Goal: Task Accomplishment & Management: Manage account settings

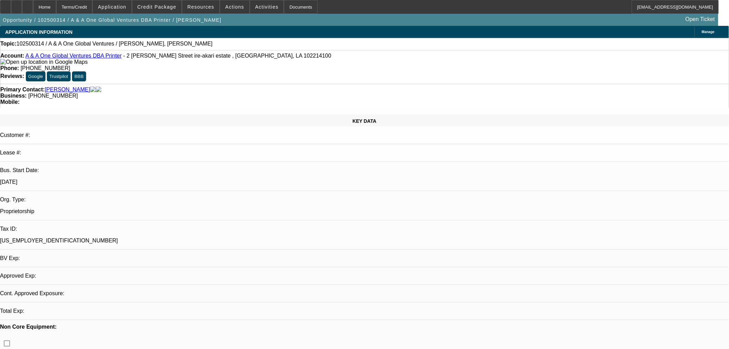
select select "0"
select select "2"
select select "0.1"
select select "4"
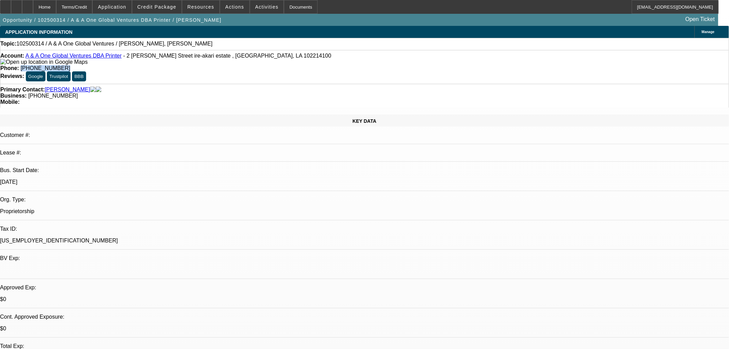
drag, startPoint x: 302, startPoint y: 54, endPoint x: 264, endPoint y: 63, distance: 38.9
click at [264, 63] on div "Account: A & A One Global Ventures DBA Printer - 2 Godwin Omonua Street ire-aka…" at bounding box center [364, 67] width 729 height 34
copy span "(818) 672-4390"
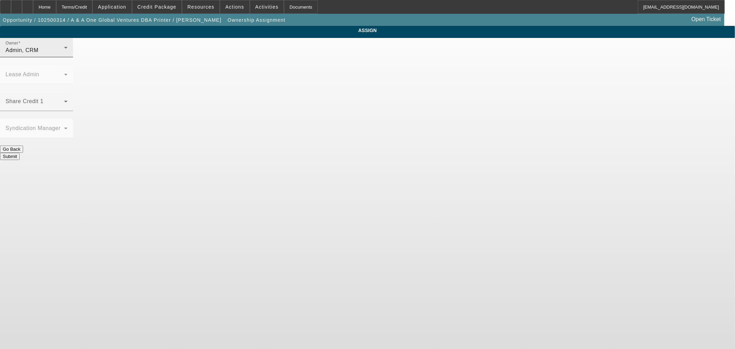
click at [64, 54] on div "Admin, CRM" at bounding box center [35, 50] width 59 height 8
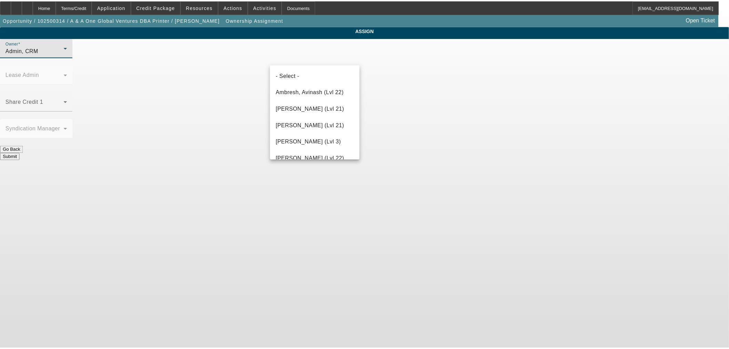
scroll to position [983, 0]
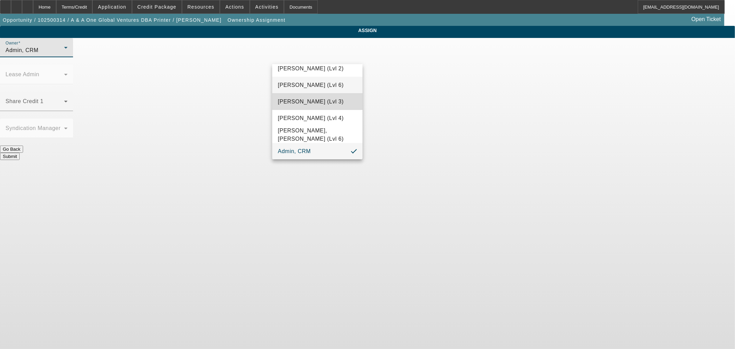
click at [325, 98] on span "Wesolowski, Tyler (Lvl 3)" at bounding box center [311, 102] width 66 height 8
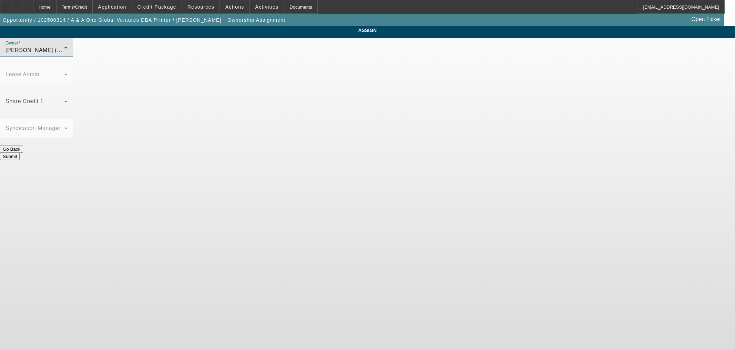
click at [20, 153] on button "Submit" at bounding box center [10, 156] width 20 height 7
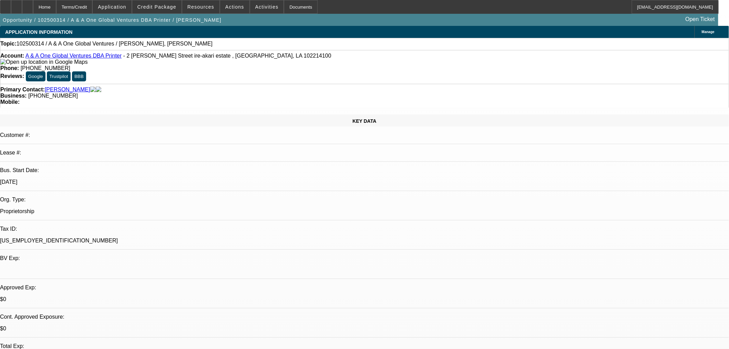
select select "0"
select select "2"
select select "0.1"
select select "4"
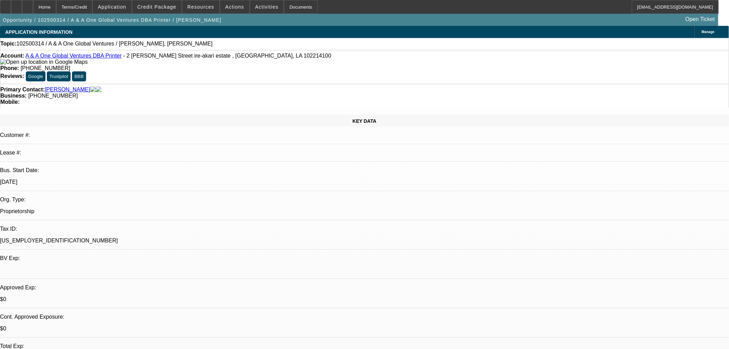
drag, startPoint x: 585, startPoint y: 62, endPoint x: 572, endPoint y: 65, distance: 13.5
click at [606, 87] on span "Reply All" at bounding box center [613, 85] width 19 height 8
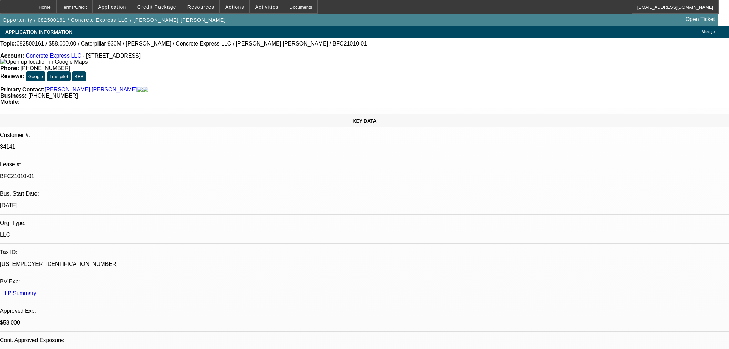
select select "0"
select select "2"
select select "0"
select select "6"
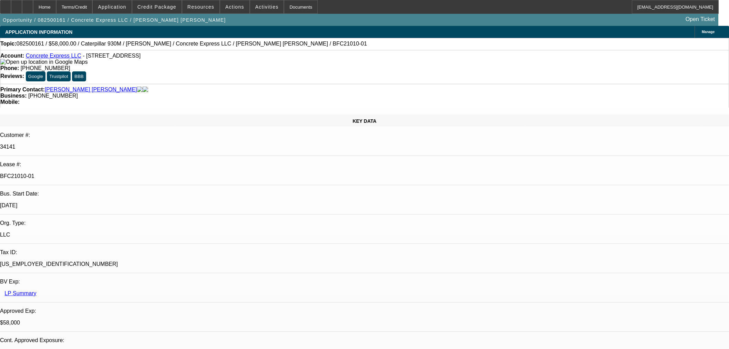
select select "0"
select select "2"
select select "0"
select select "6"
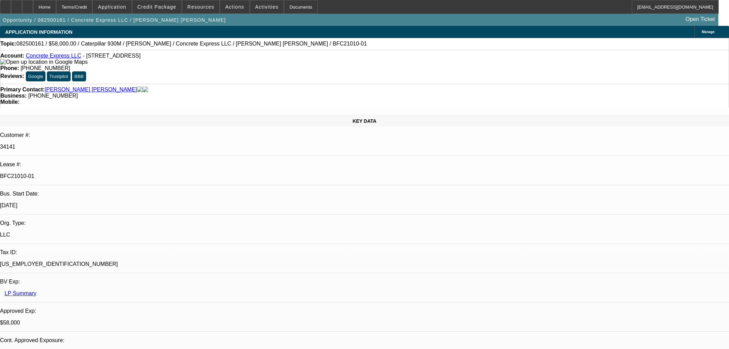
select select "0.15"
select select "2"
select select "0"
select select "6"
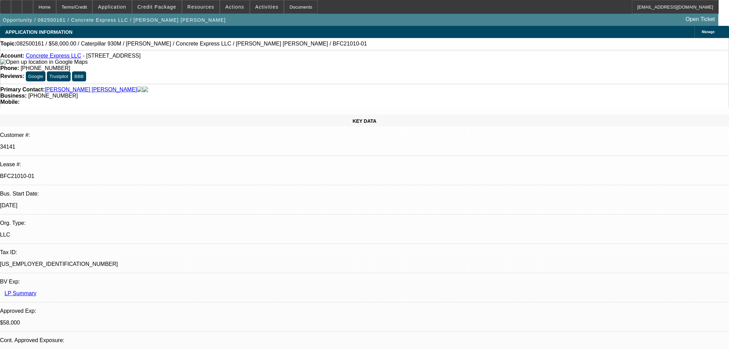
select select "0.15"
select select "2"
select select "0"
select select "6"
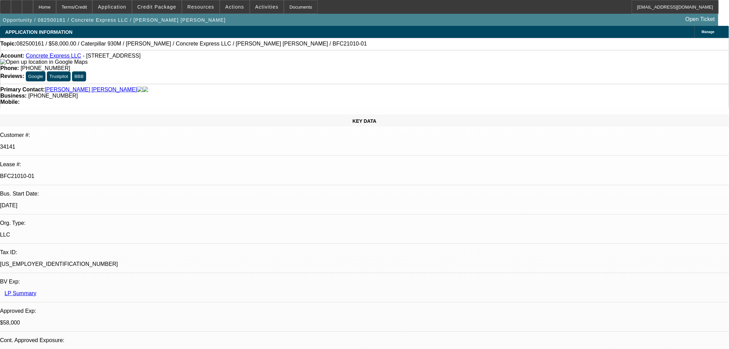
select select "0"
select select "2"
select select "0"
select select "6"
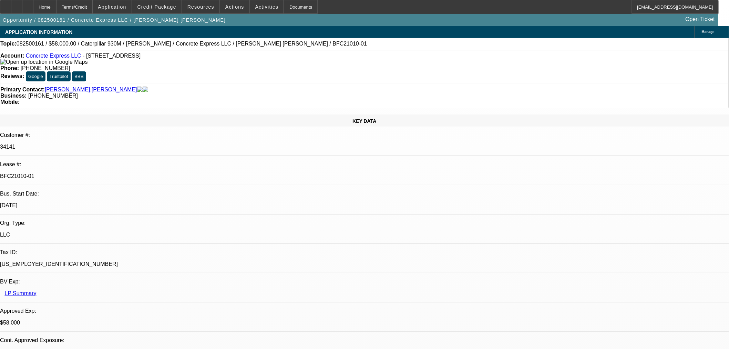
select select "0"
select select "2"
select select "0"
select select "6"
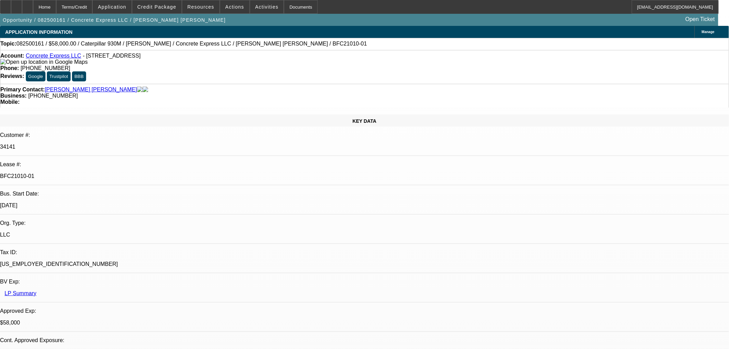
select select "0.15"
select select "2"
select select "0"
select select "6"
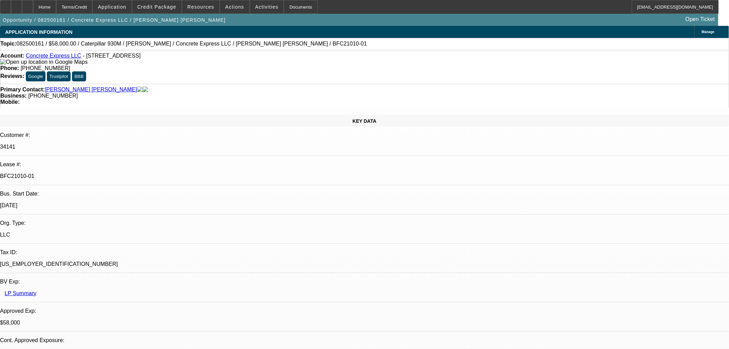
select select "0.15"
select select "2"
select select "0"
select select "6"
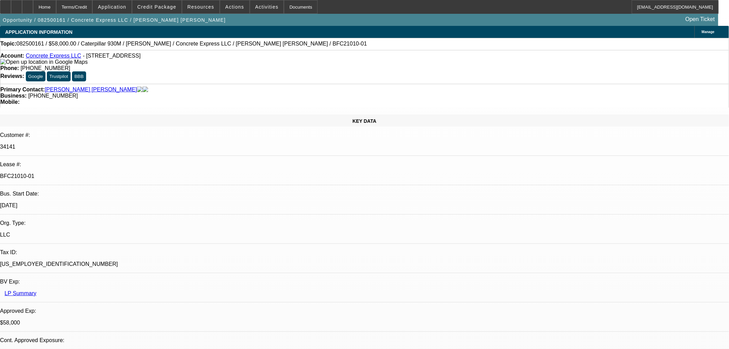
drag, startPoint x: 621, startPoint y: 222, endPoint x: 580, endPoint y: 224, distance: 41.4
copy div "(480) 841-6857"
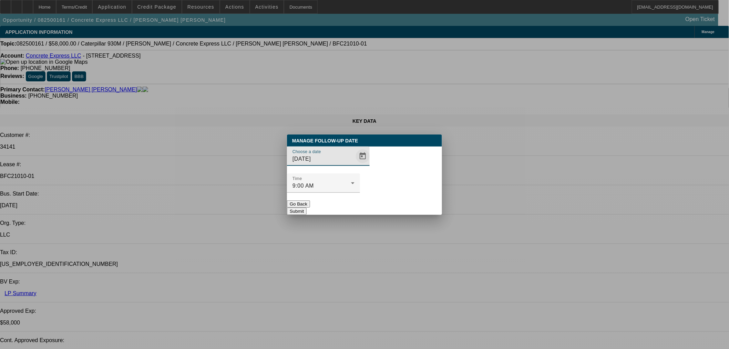
click at [355, 164] on span "Open calendar" at bounding box center [363, 156] width 17 height 17
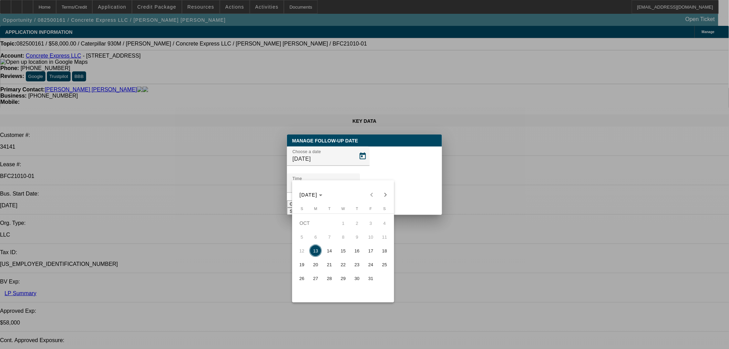
click at [340, 250] on span "15" at bounding box center [343, 250] width 12 height 12
type input "10/15/2025"
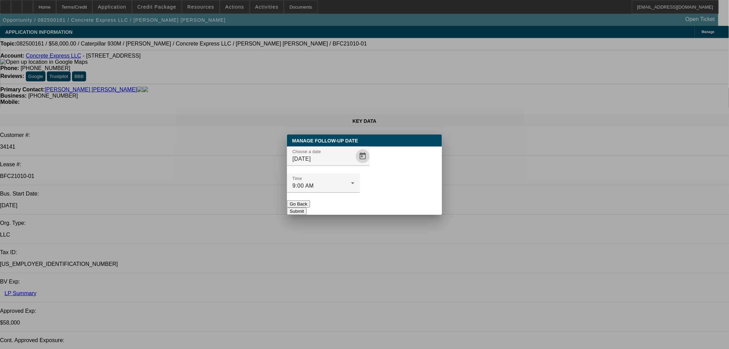
click at [307, 208] on button "Submit" at bounding box center [297, 211] width 20 height 7
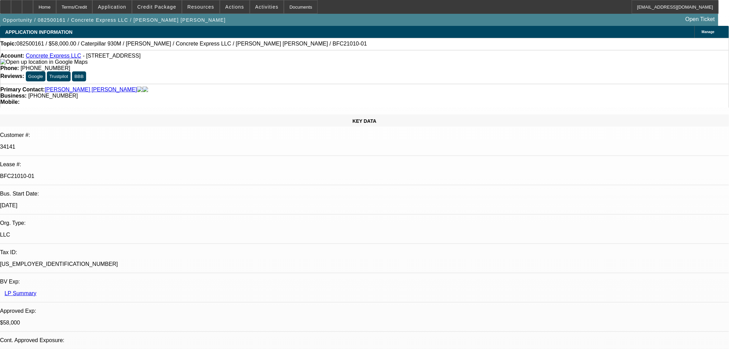
radio input "true"
type textarea "Called Adan. FU in a couple of days."
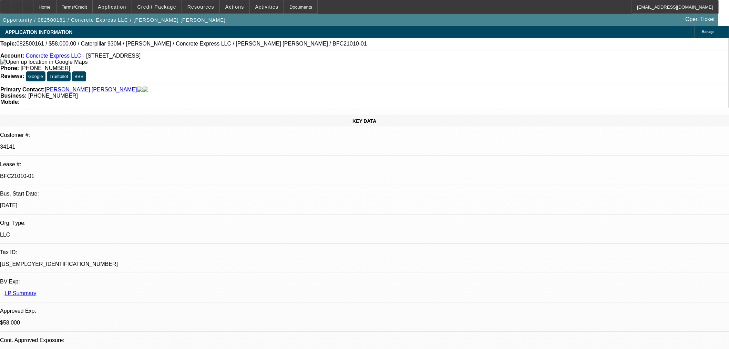
radio input "true"
